Goal: Check status: Check status

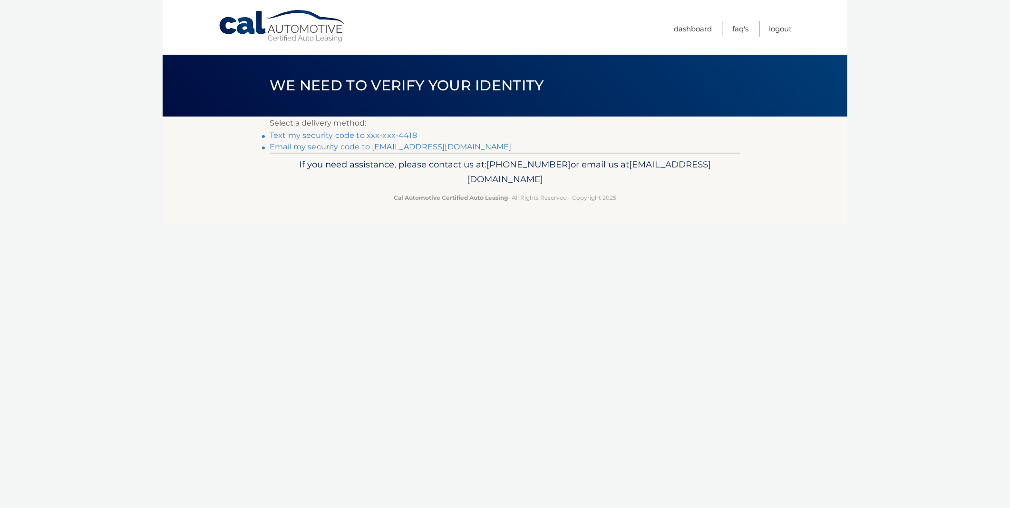
click at [380, 136] on link "Text my security code to xxx-xxx-4418" at bounding box center [343, 135] width 147 height 9
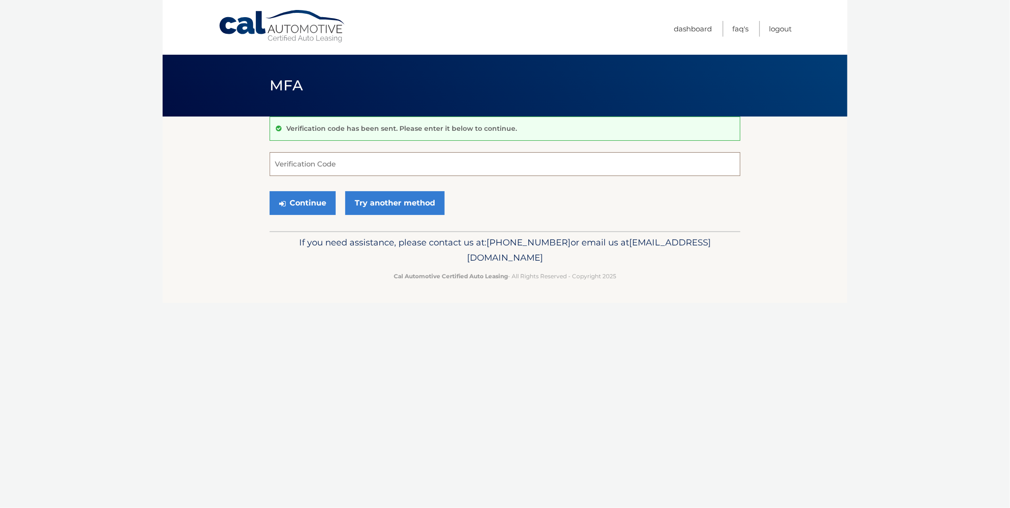
click at [357, 169] on input "Verification Code" at bounding box center [505, 164] width 471 height 24
type input "184457"
click at [300, 200] on button "Continue" at bounding box center [303, 203] width 66 height 24
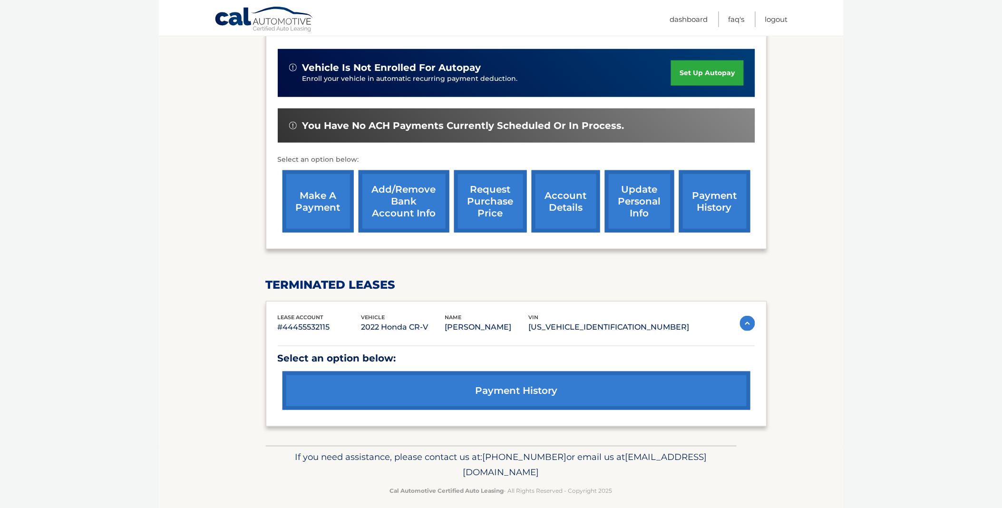
scroll to position [234, 0]
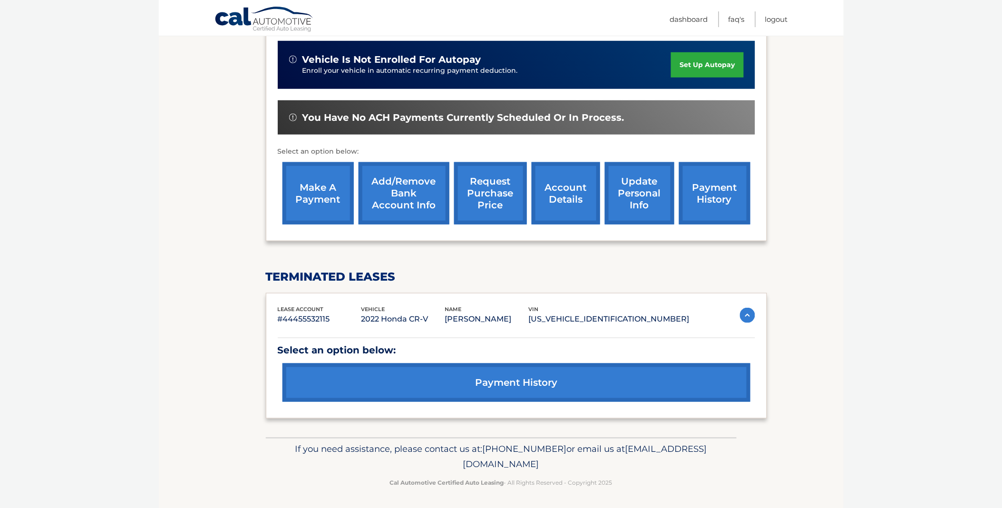
click at [710, 182] on link "payment history" at bounding box center [714, 193] width 71 height 62
